Goal: Information Seeking & Learning: Learn about a topic

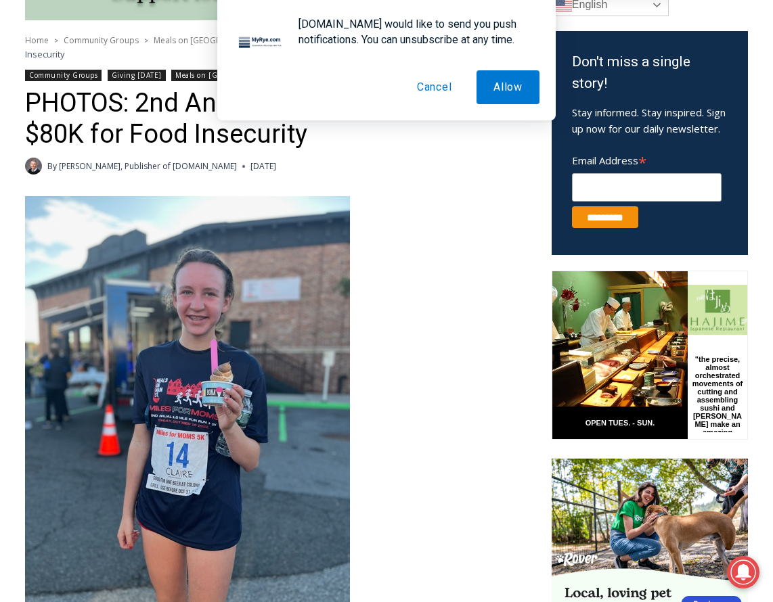
scroll to position [416, 0]
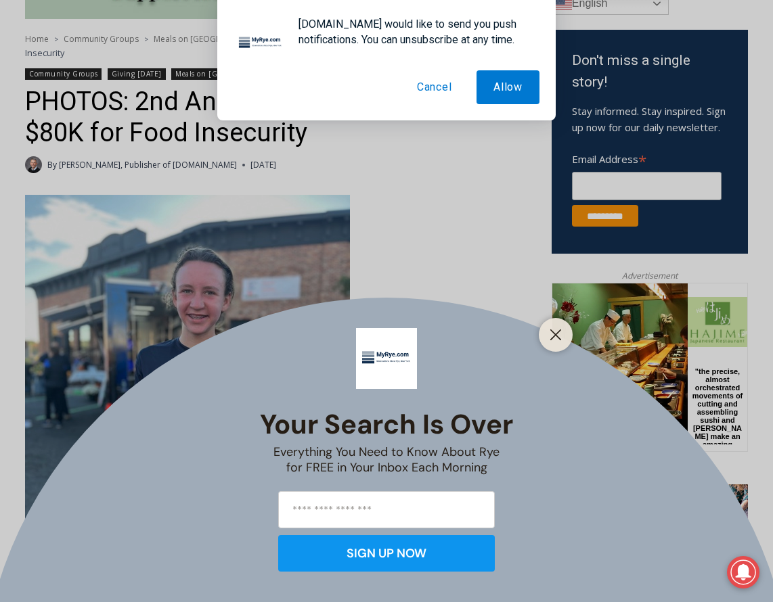
click at [426, 85] on button "Cancel" at bounding box center [434, 87] width 69 height 34
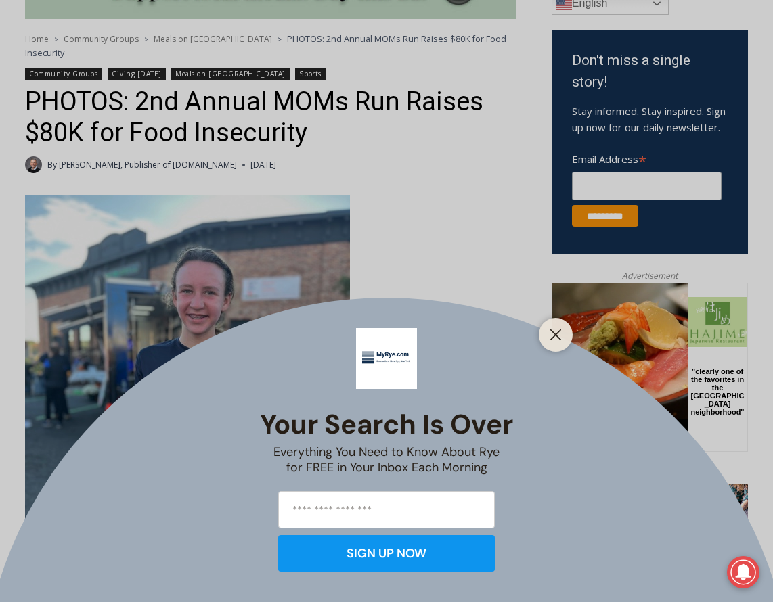
click at [395, 234] on div "Your Search is Over Everything You Need to Know About Rye for FREE in Your Inbo…" at bounding box center [386, 301] width 773 height 602
click at [562, 336] on button "Close" at bounding box center [555, 335] width 19 height 19
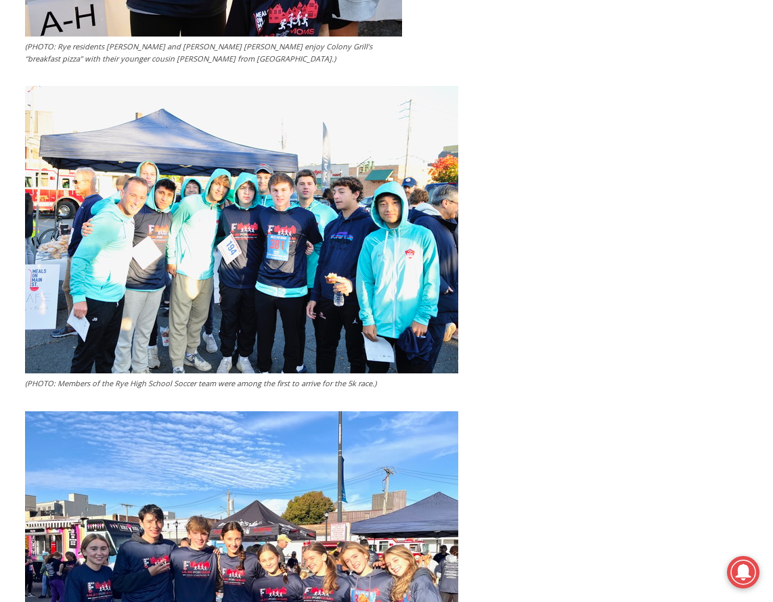
scroll to position [2734, 0]
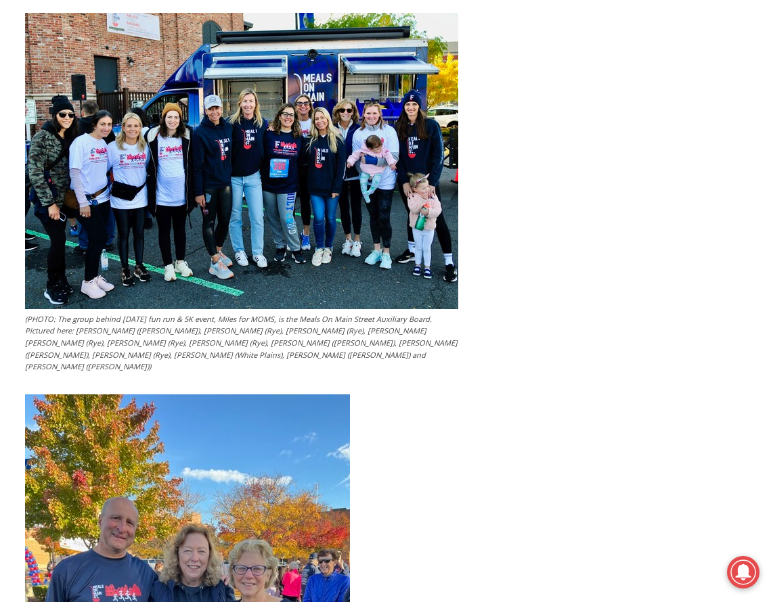
click at [426, 313] on figcaption "(PHOTO: The group behind Sunday’s fun run & 5K event, Miles for MOMS, is the Me…" at bounding box center [241, 343] width 433 height 60
click at [229, 183] on img at bounding box center [241, 161] width 433 height 296
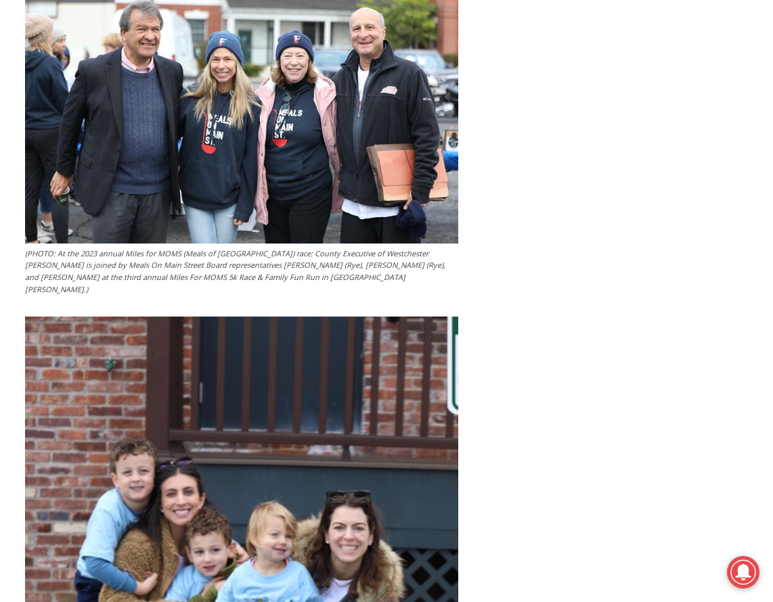
scroll to position [5659, 0]
